Goal: Find specific page/section: Find specific page/section

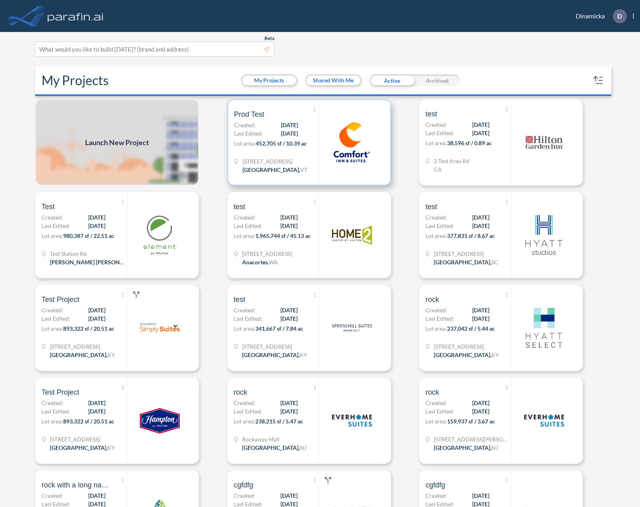
click at [279, 145] on span "452,705 sf / 10.39 ac" at bounding box center [281, 143] width 51 height 7
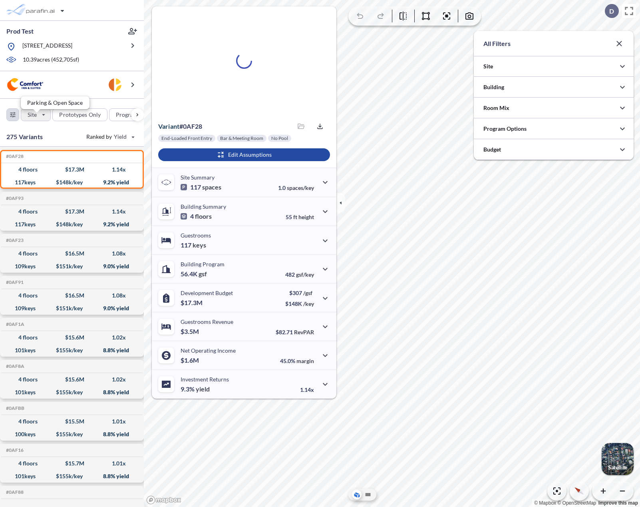
scroll to position [399686, 399526]
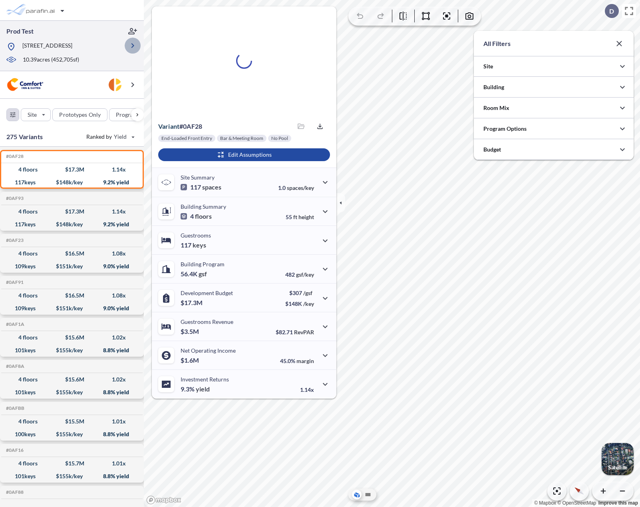
click at [132, 49] on icon "button" at bounding box center [133, 46] width 10 height 10
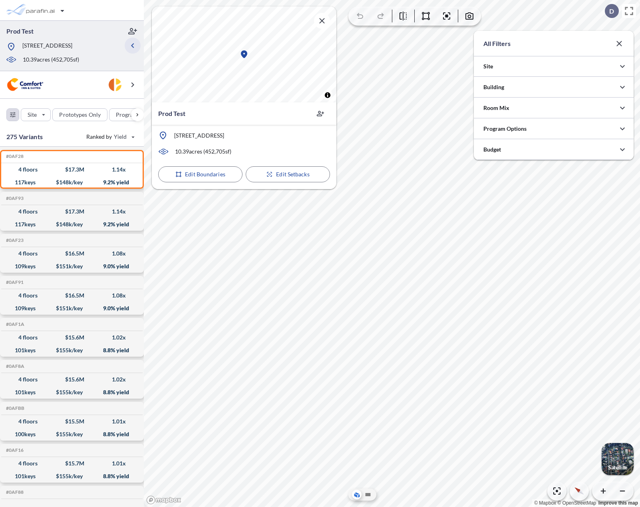
click at [135, 50] on icon "button" at bounding box center [133, 46] width 10 height 10
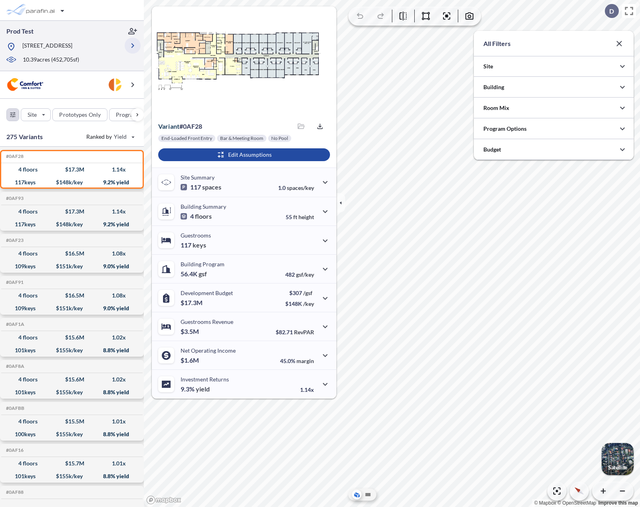
click at [131, 50] on icon "button" at bounding box center [133, 46] width 10 height 10
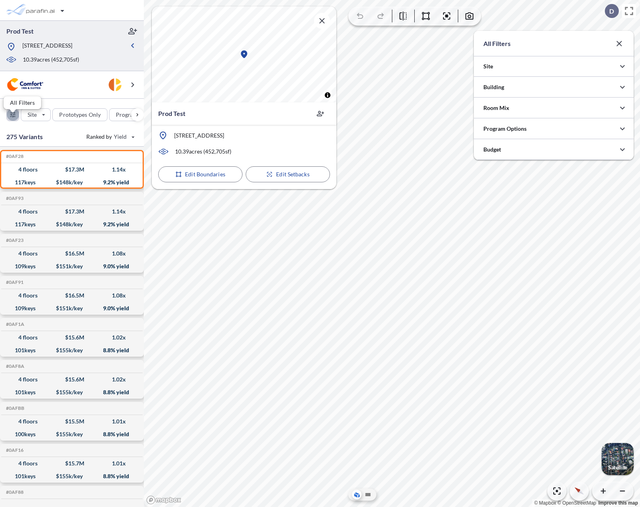
click at [9, 121] on div "button" at bounding box center [13, 115] width 12 height 12
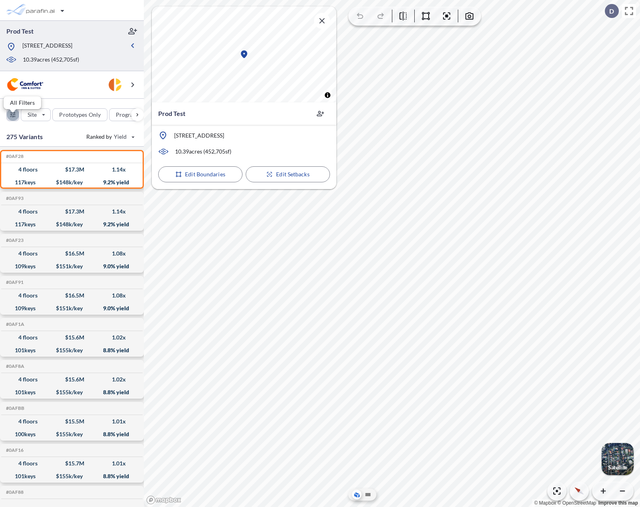
click at [10, 121] on div "button" at bounding box center [13, 115] width 12 height 12
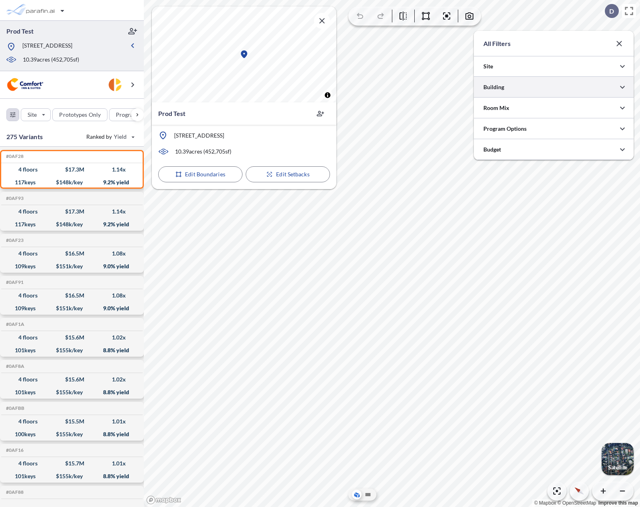
click at [510, 90] on div at bounding box center [554, 87] width 160 height 20
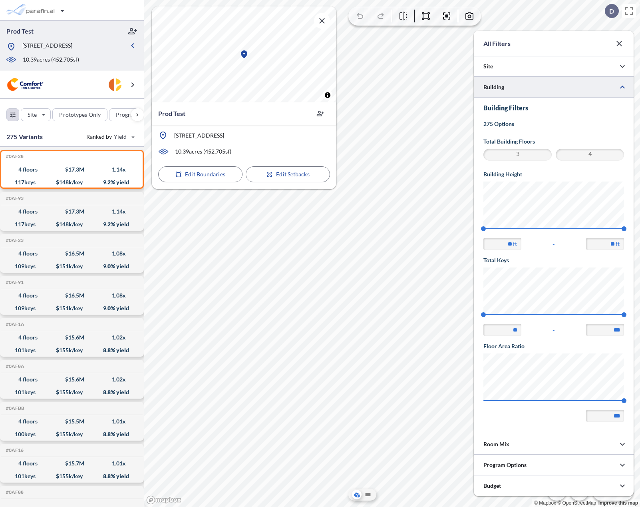
scroll to position [0, 0]
click at [531, 155] on span "3" at bounding box center [518, 155] width 66 height 10
type input "**"
drag, startPoint x: 627, startPoint y: 230, endPoint x: 480, endPoint y: 231, distance: 146.7
click at [481, 231] on span "44" at bounding box center [483, 228] width 5 height 5
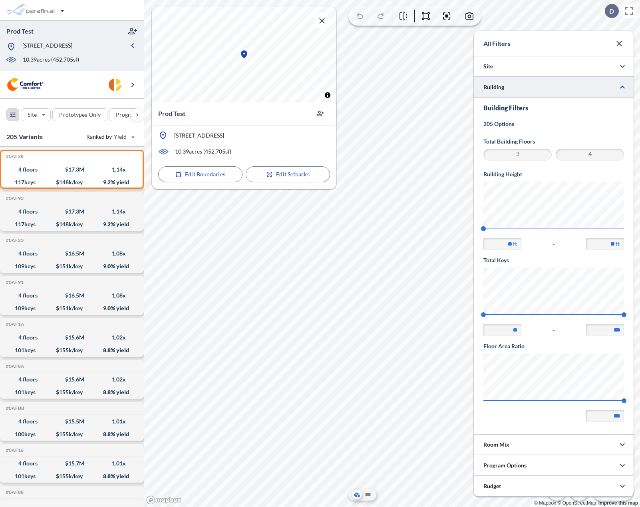
click at [546, 113] on div "Building Filters 205 Options Total Building Floors 3 4 Building Height 44 44 **…" at bounding box center [554, 266] width 160 height 337
